Goal: Complete application form

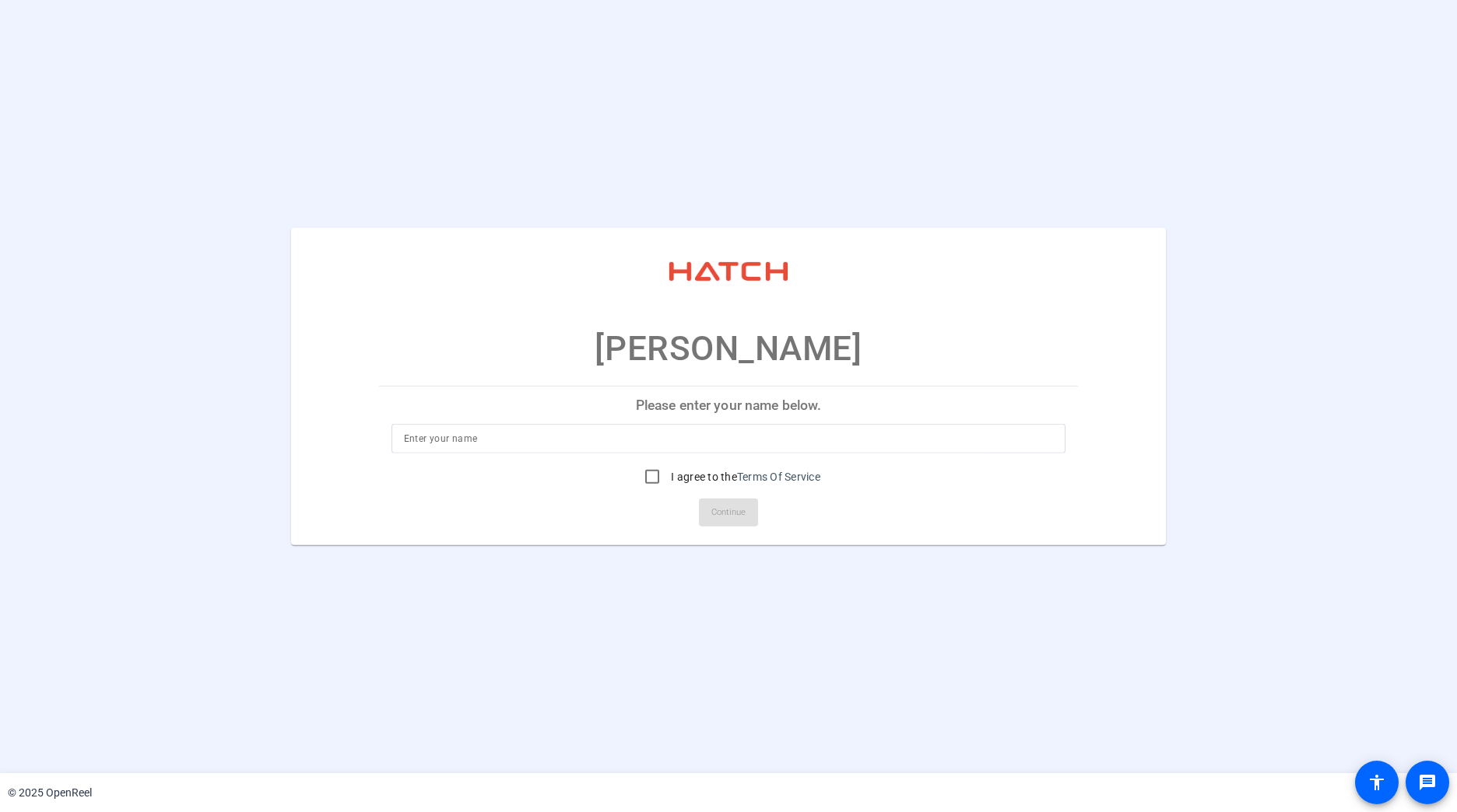
click at [922, 448] on input at bounding box center [728, 439] width 649 height 18
type input "[PERSON_NAME]"
click at [657, 476] on input "I agree to the Terms Of Service" at bounding box center [652, 477] width 31 height 31
checkbox input "true"
click at [715, 502] on span "Continue" at bounding box center [728, 513] width 34 height 23
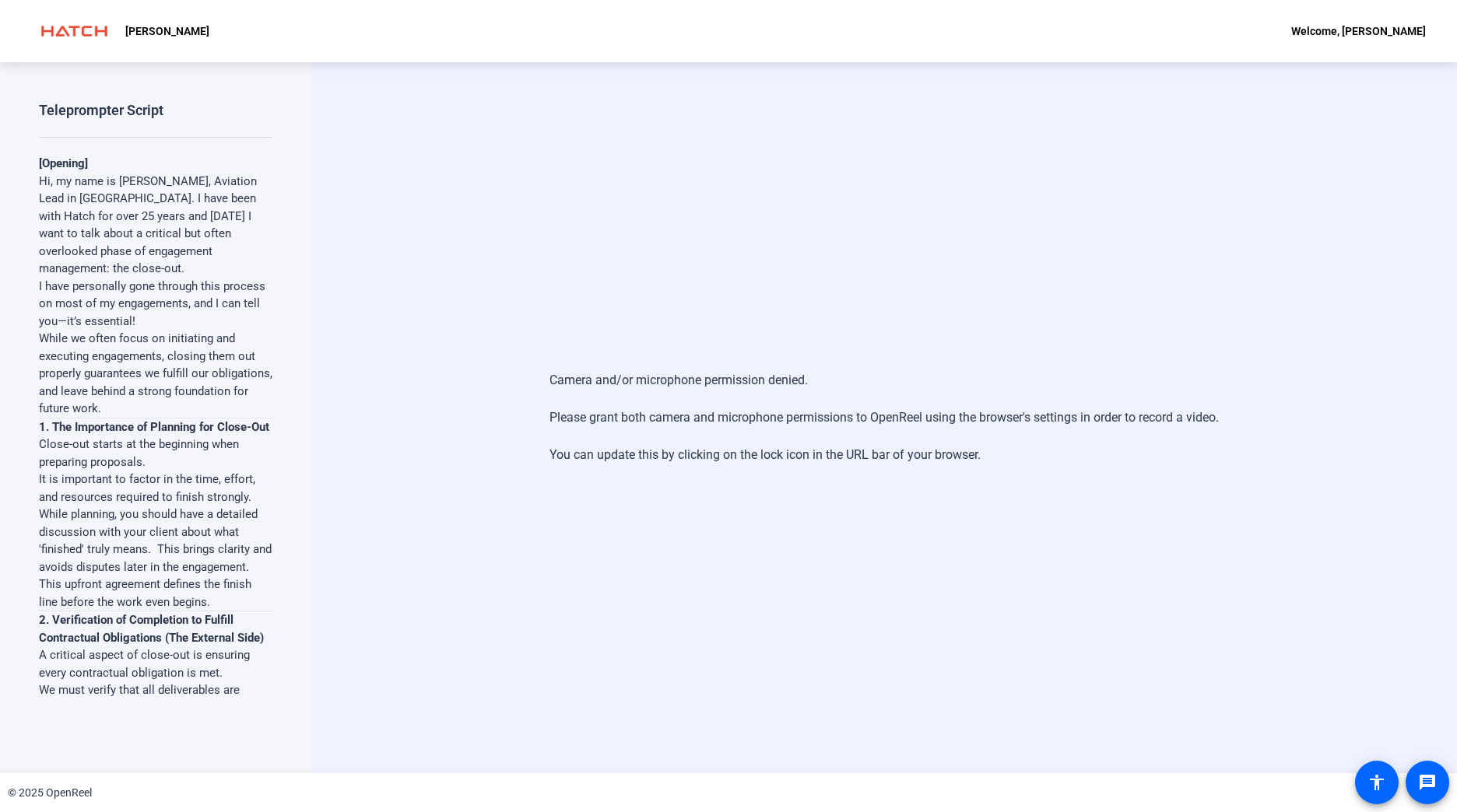
click at [1029, 433] on div "Camera and/or microphone permission denied. Please grant both camera and microp…" at bounding box center [884, 418] width 670 height 125
click at [875, 599] on div "Camera and/or microphone permission denied. Please grant both camera and microp…" at bounding box center [884, 418] width 1146 height 711
click at [432, 308] on div "Camera and/or microphone permission denied. Please grant both camera and microp…" at bounding box center [884, 418] width 1146 height 711
